Goal: Information Seeking & Learning: Find specific page/section

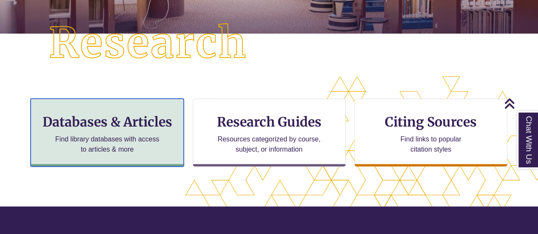
click at [99, 156] on div "Databases & Articles Find library databases with access to articles & more" at bounding box center [107, 133] width 153 height 68
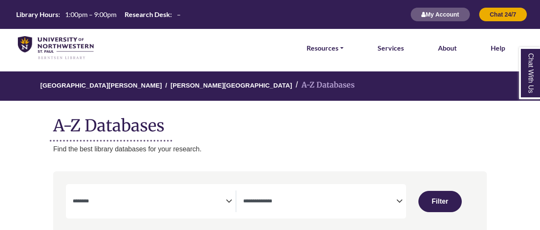
select select "Database Subject Filter"
select select "Database Types Filter"
select select "Database Subject Filter"
select select "Database Types Filter"
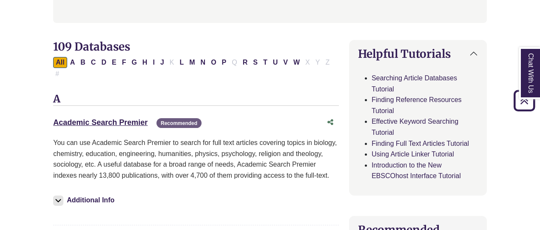
scroll to position [255, 0]
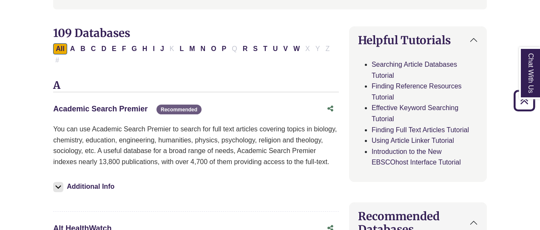
click at [132, 105] on link "Academic Search Premier This link opens in a new window" at bounding box center [100, 109] width 94 height 9
